Goal: Communication & Community: Answer question/provide support

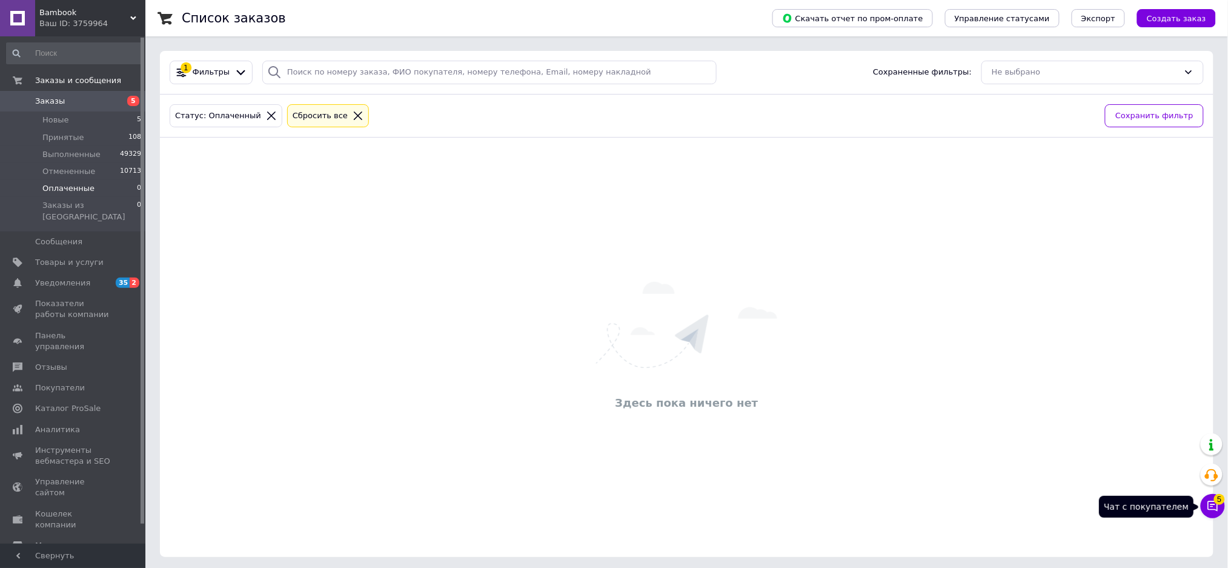
click at [1215, 507] on icon at bounding box center [1213, 506] width 12 height 12
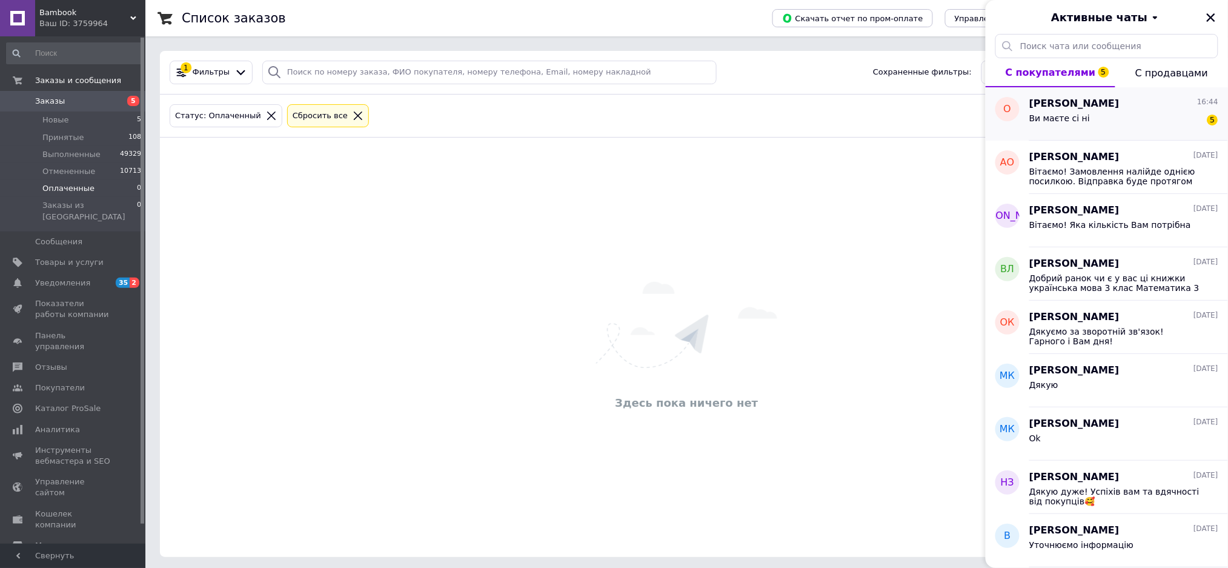
click at [1094, 115] on div "Ви маєте сі ні 5" at bounding box center [1124, 120] width 189 height 19
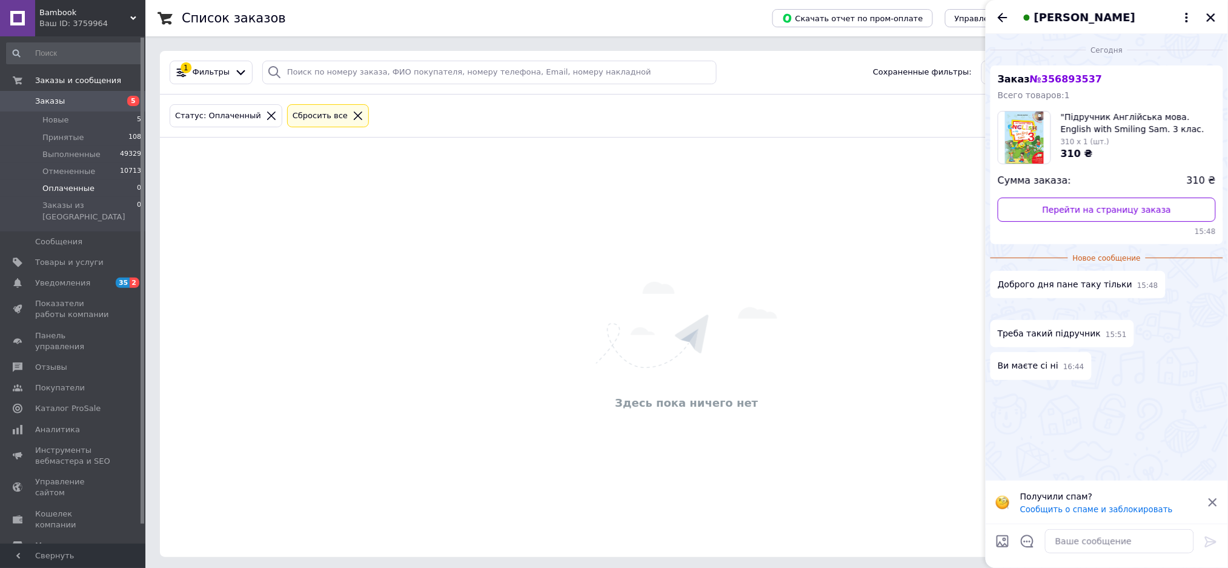
scroll to position [74, 0]
click at [1001, 305] on img at bounding box center [996, 310] width 10 height 10
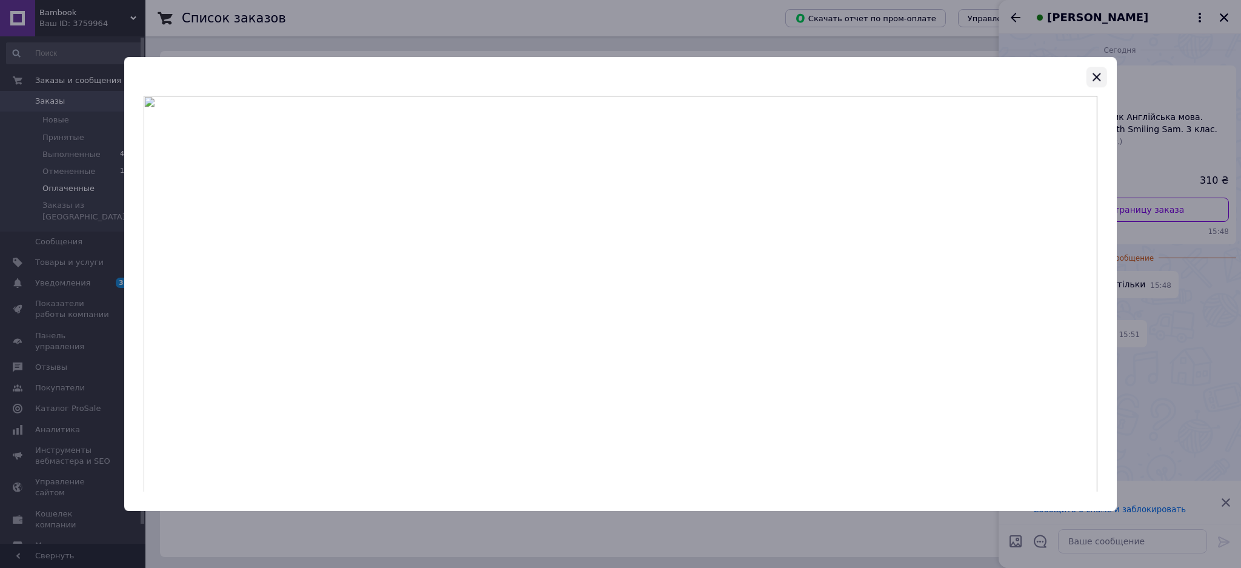
click at [1093, 74] on icon "button" at bounding box center [1097, 77] width 8 height 8
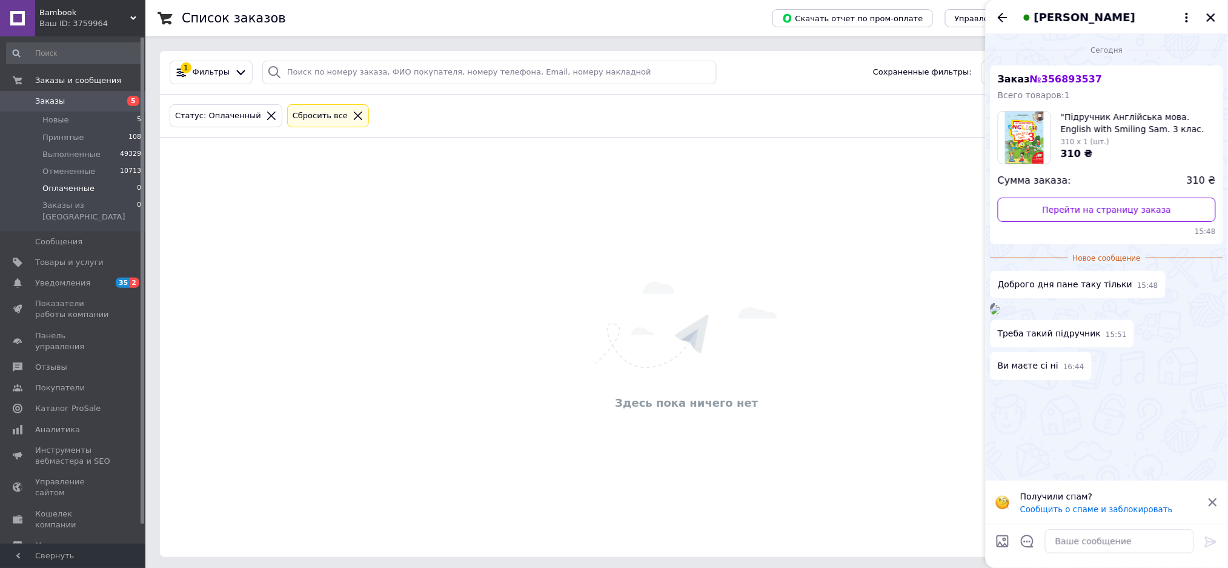
click at [1001, 305] on img at bounding box center [996, 310] width 10 height 10
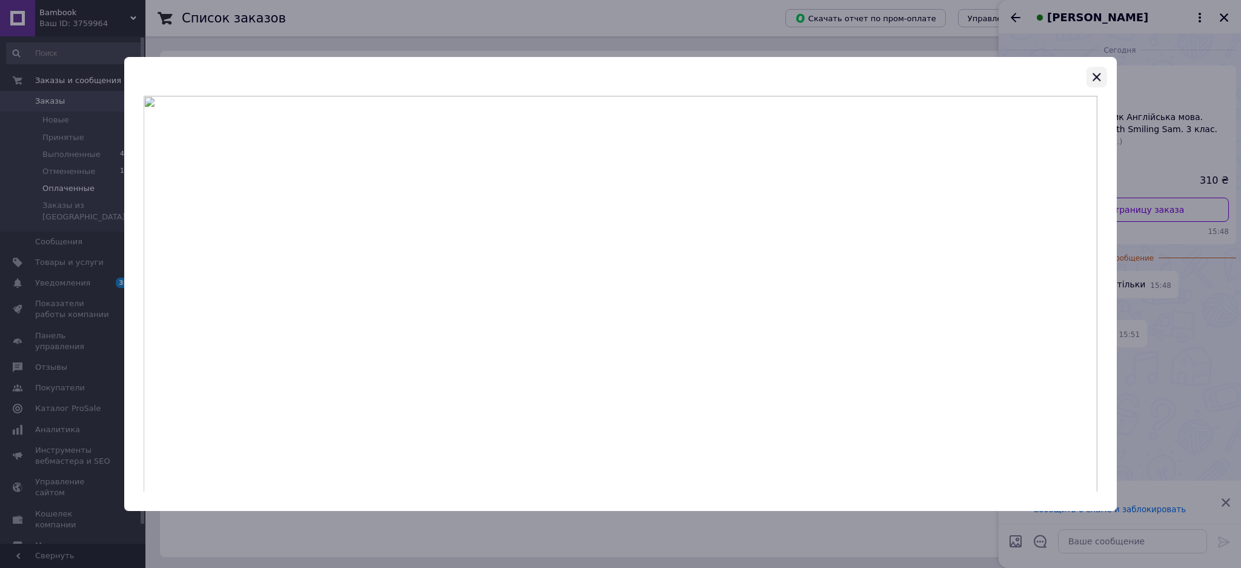
click at [1091, 72] on icon "button" at bounding box center [1097, 77] width 15 height 15
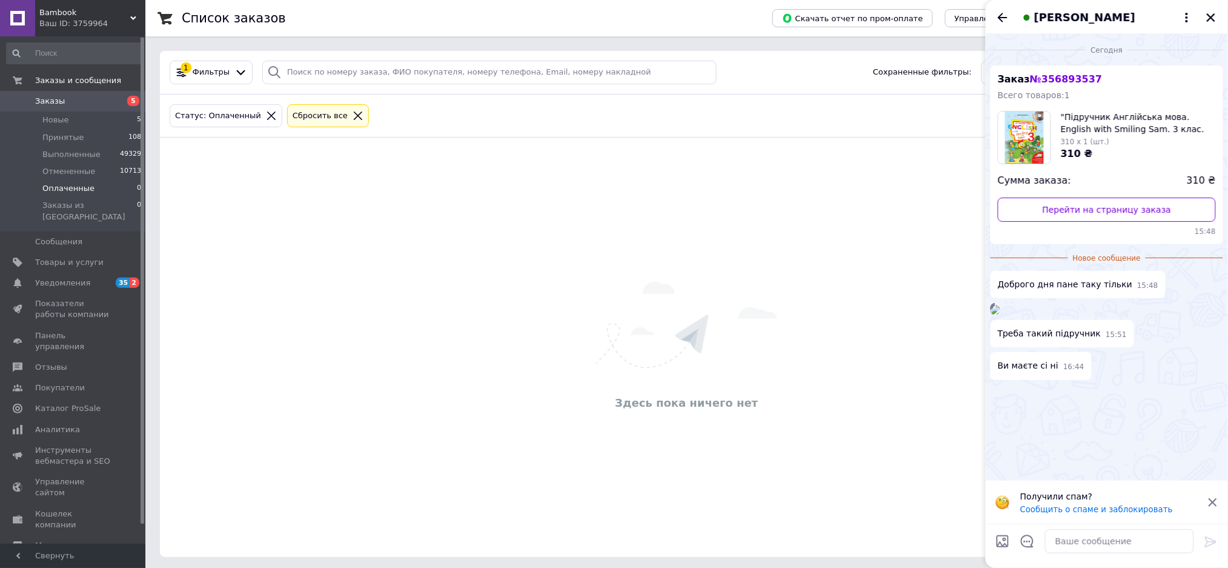
click at [211, 162] on div "Здесь пока ничего нет" at bounding box center [687, 347] width 1054 height 395
click at [51, 121] on span "Новые" at bounding box center [55, 120] width 27 height 11
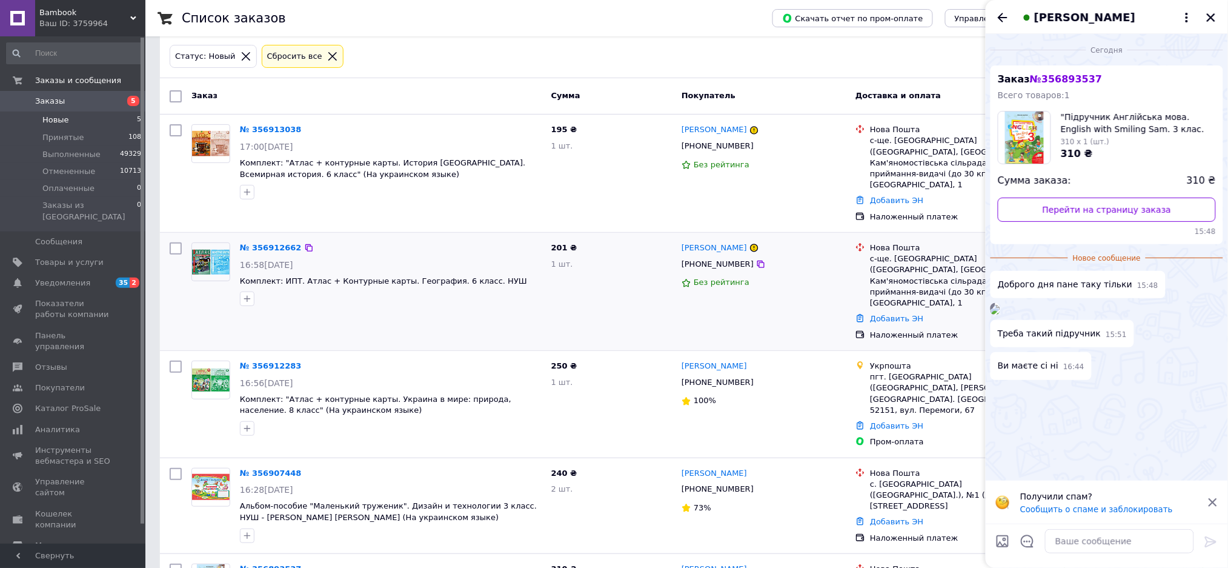
scroll to position [121, 0]
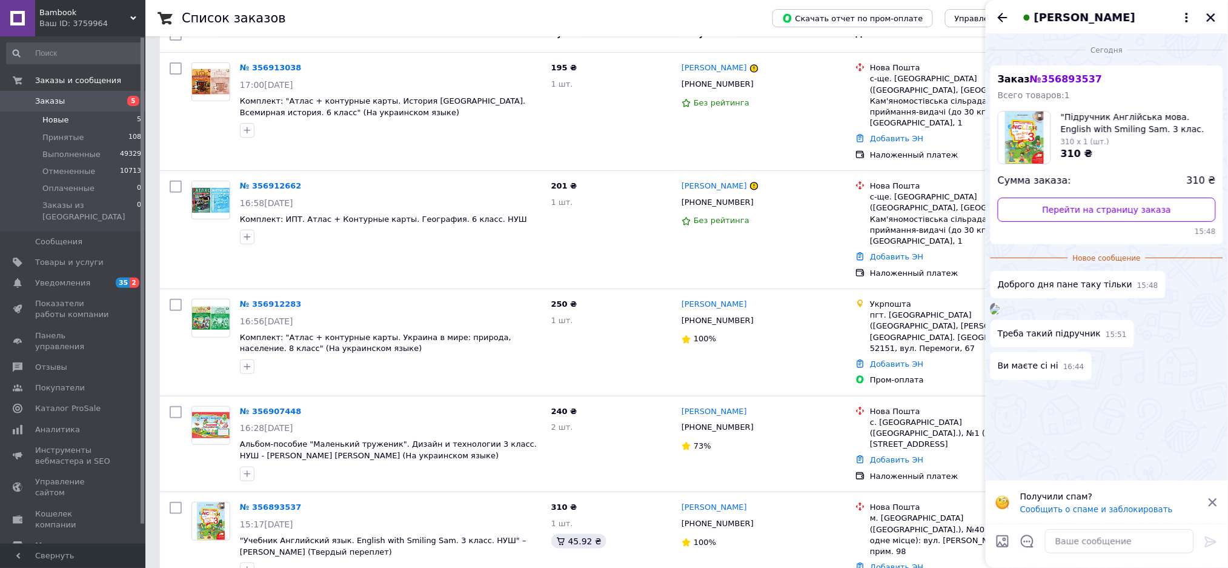
click at [1210, 16] on icon "Закрыть" at bounding box center [1211, 17] width 8 height 8
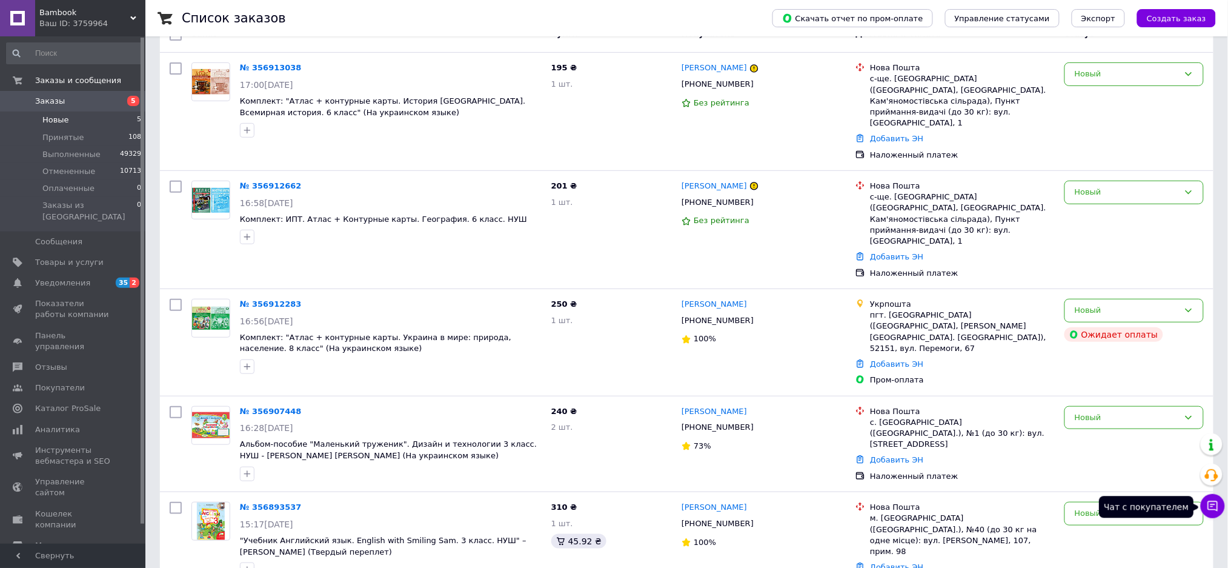
click at [1210, 502] on icon at bounding box center [1213, 506] width 12 height 12
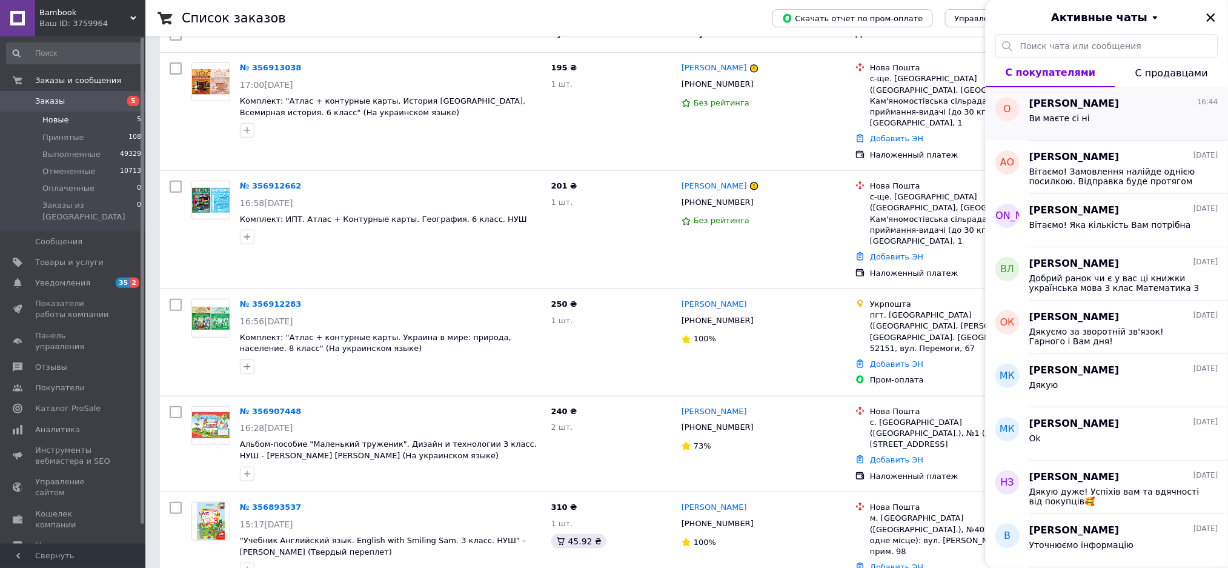
click at [1089, 132] on div "[PERSON_NAME] 16:44 Ви маєте сі ні" at bounding box center [1129, 113] width 199 height 53
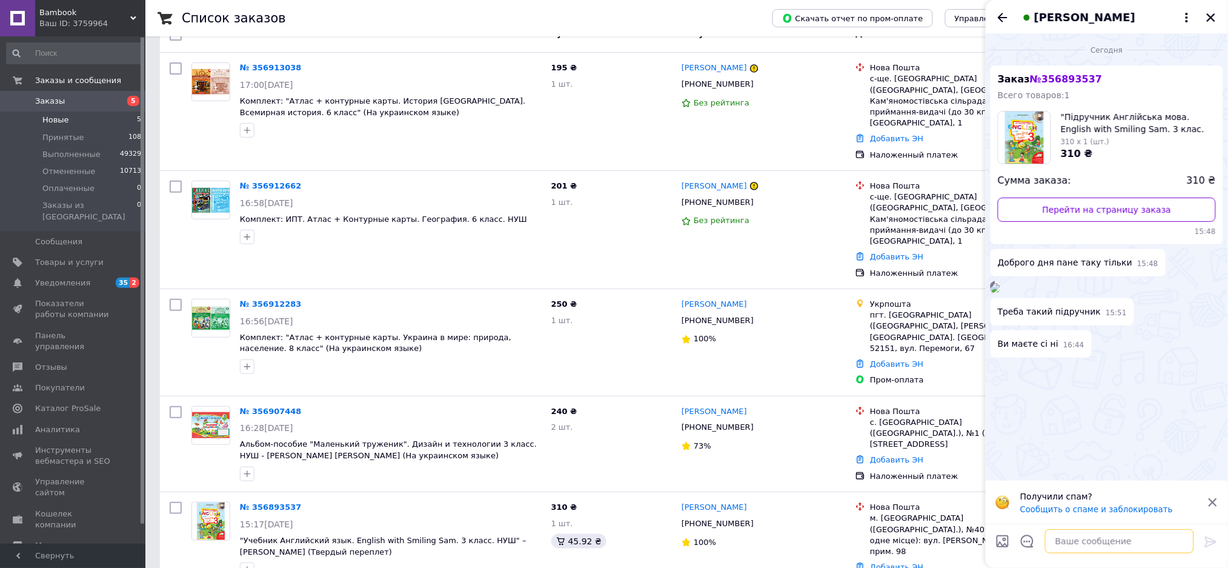
click at [1081, 539] on textarea at bounding box center [1119, 541] width 149 height 24
type textarea "Вітаємо! Вам саме 2025 року видання?"
click at [1213, 542] on icon at bounding box center [1211, 542] width 15 height 15
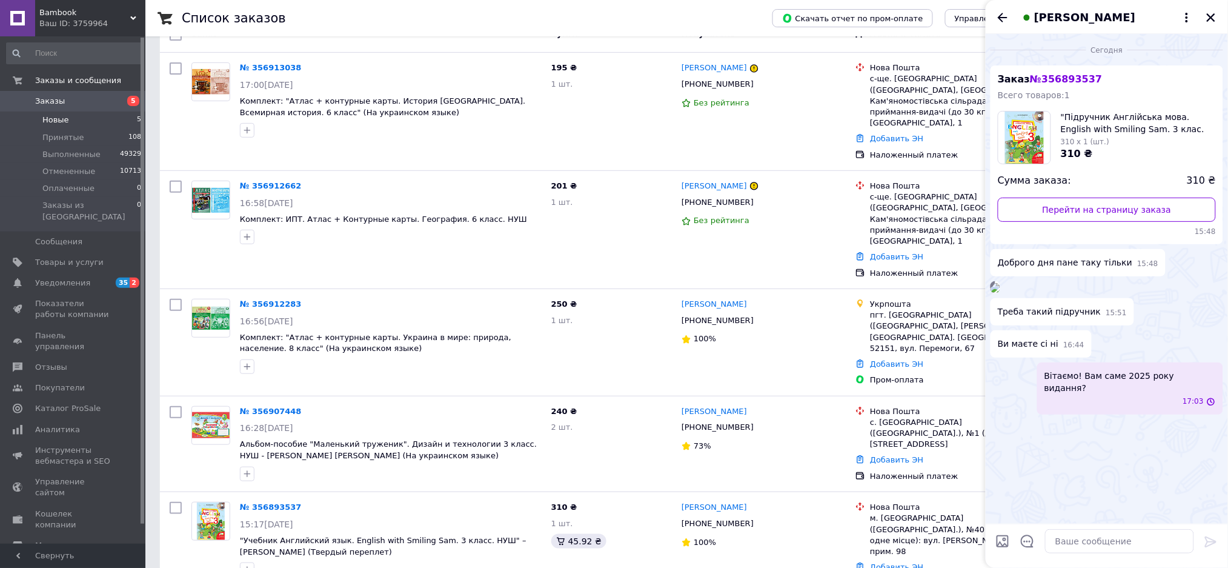
scroll to position [52, 0]
click at [304, 407] on icon at bounding box center [309, 412] width 10 height 10
